Goal: Navigation & Orientation: Understand site structure

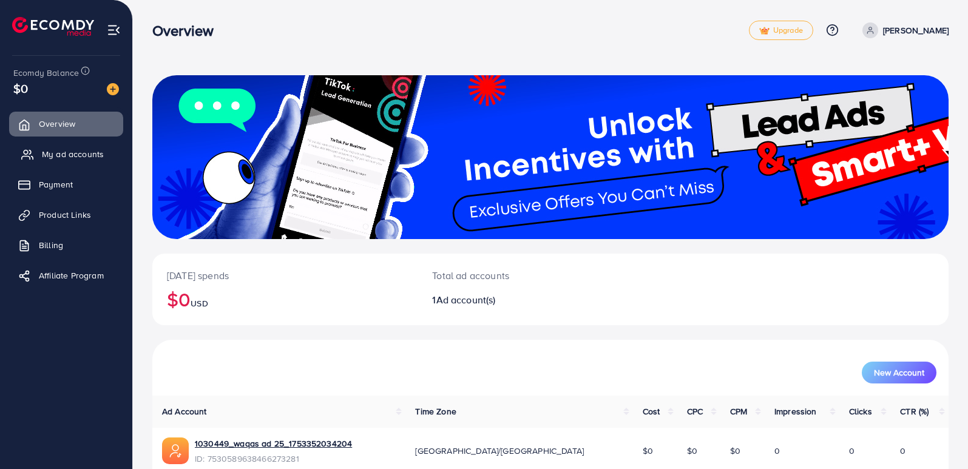
click at [48, 154] on span "My ad accounts" at bounding box center [73, 154] width 62 height 12
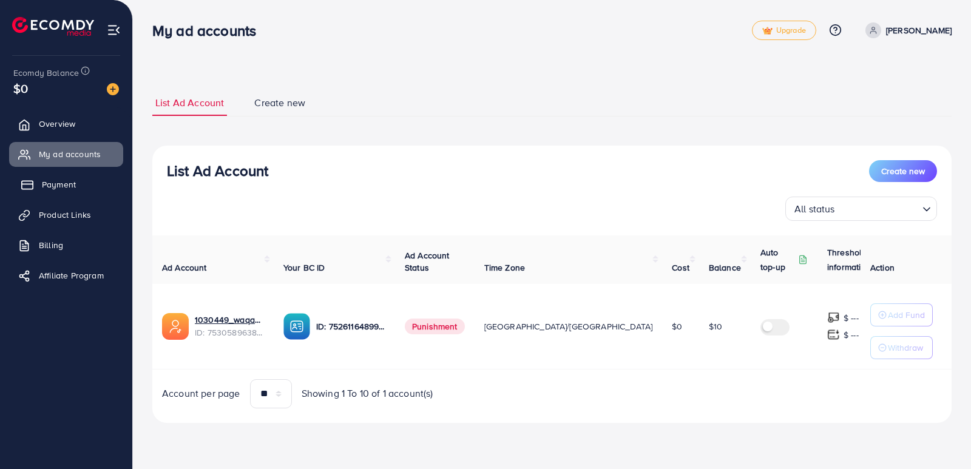
click at [60, 186] on span "Payment" at bounding box center [59, 184] width 34 height 12
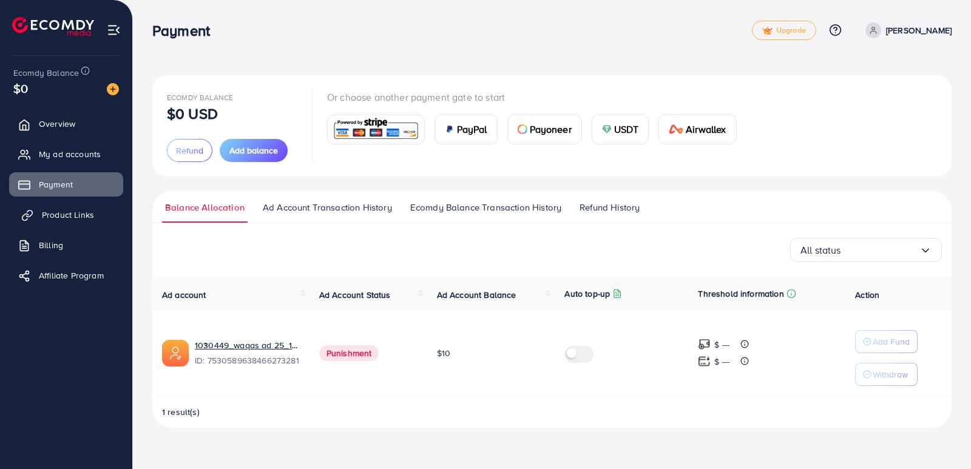
click at [57, 221] on span "Product Links" at bounding box center [68, 215] width 52 height 12
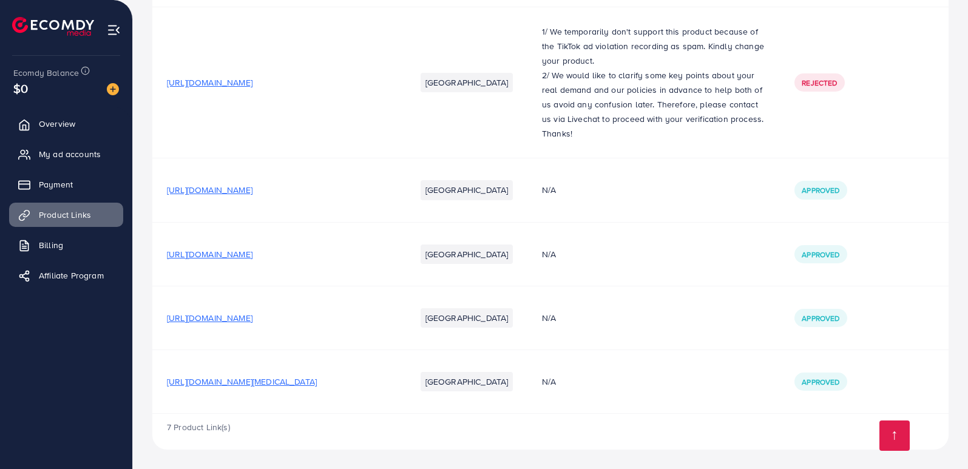
scroll to position [455, 0]
click at [43, 243] on span "Billing" at bounding box center [54, 245] width 24 height 12
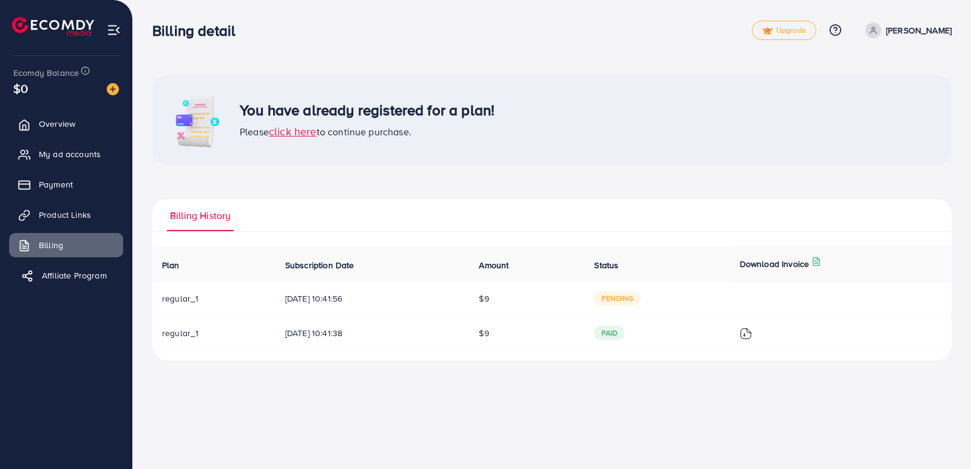
click at [66, 276] on span "Affiliate Program" at bounding box center [74, 276] width 65 height 12
